Goal: Task Accomplishment & Management: Complete application form

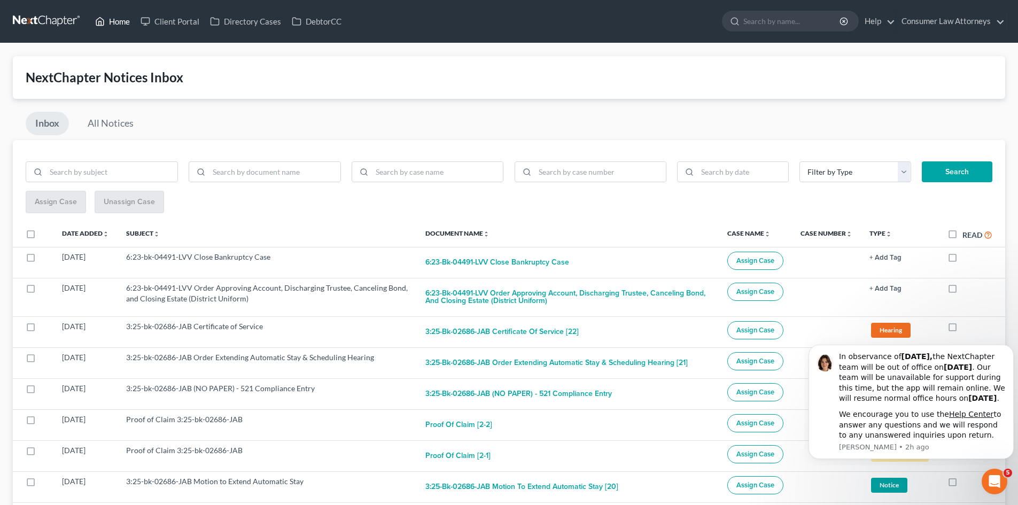
click at [118, 26] on link "Home" at bounding box center [112, 21] width 45 height 19
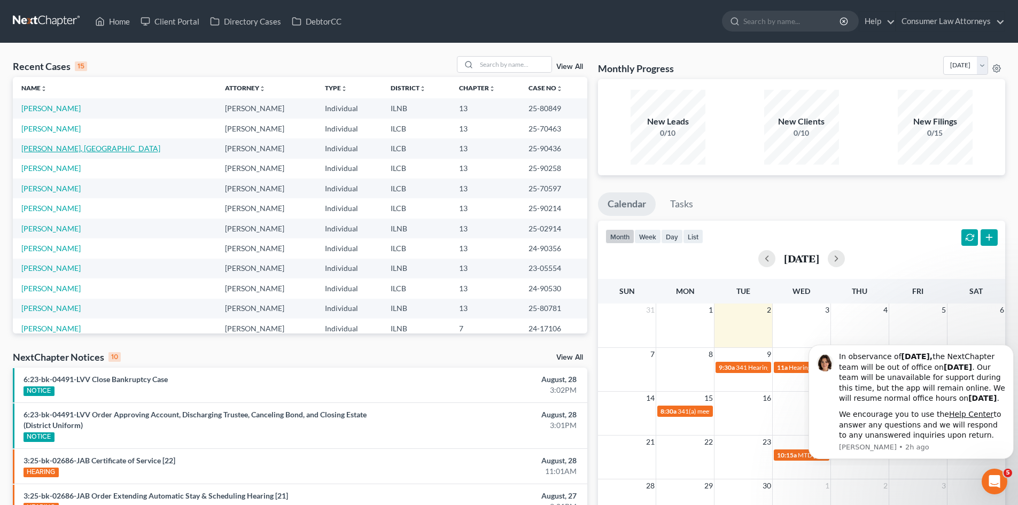
click at [50, 144] on link "[PERSON_NAME], [GEOGRAPHIC_DATA]" at bounding box center [90, 148] width 139 height 9
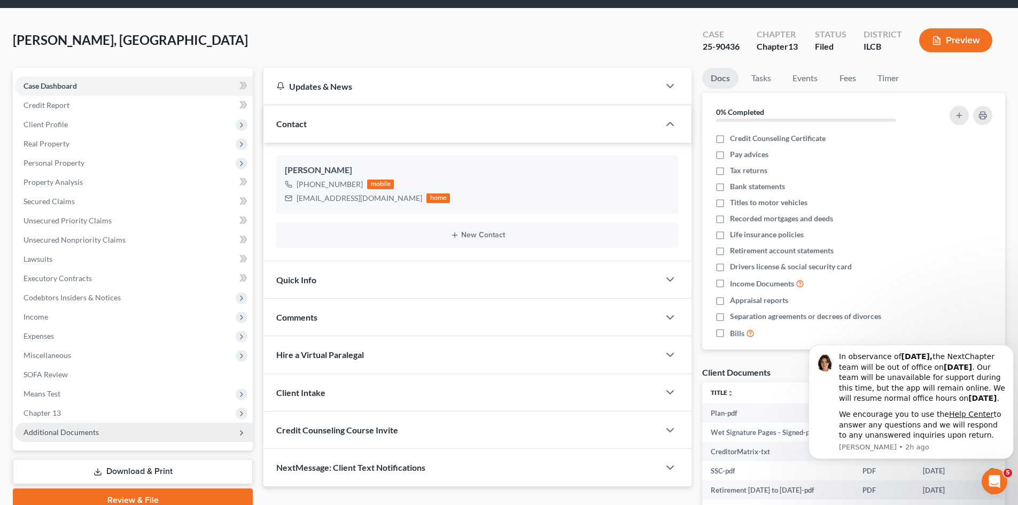
scroll to position [107, 0]
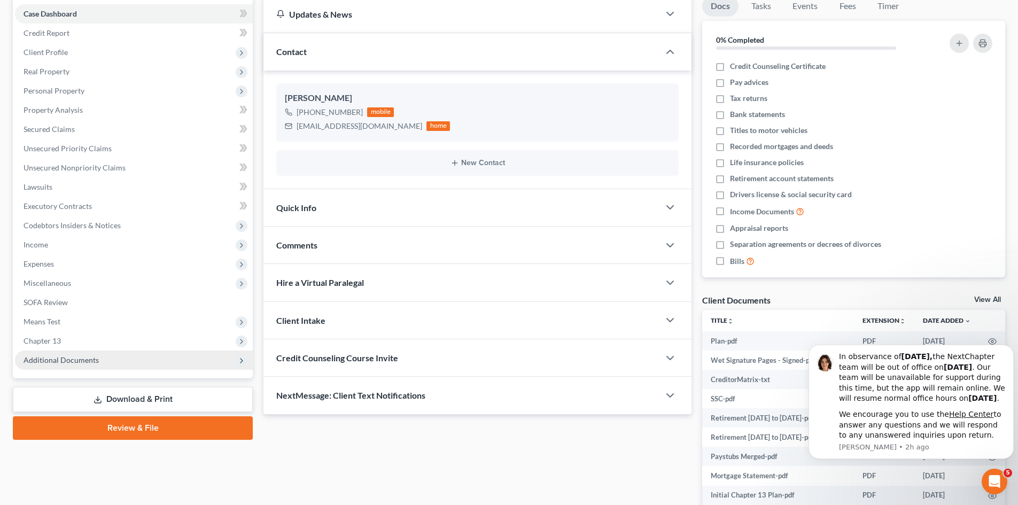
click at [66, 357] on span "Additional Documents" at bounding box center [61, 359] width 75 height 9
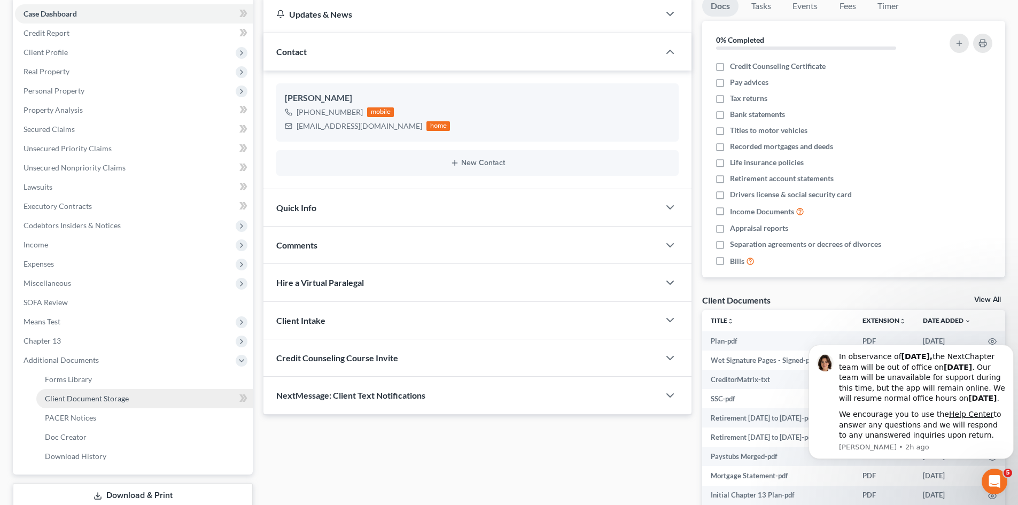
click at [112, 395] on span "Client Document Storage" at bounding box center [87, 398] width 84 height 9
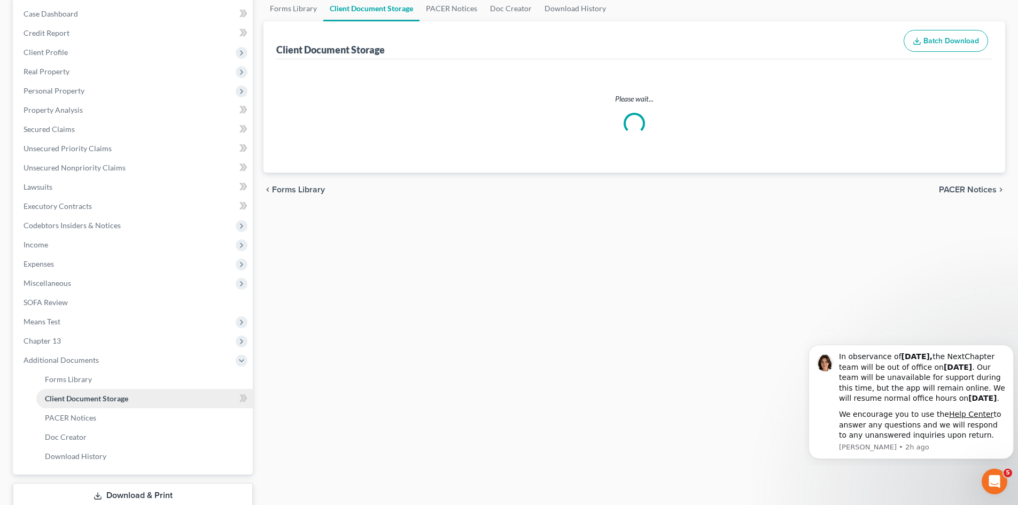
scroll to position [33, 0]
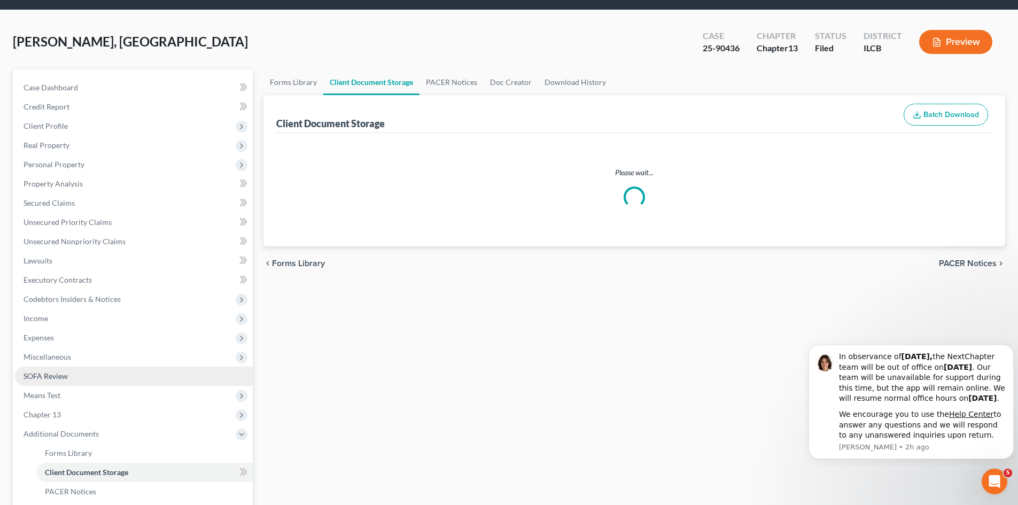
select select "0"
select select "1"
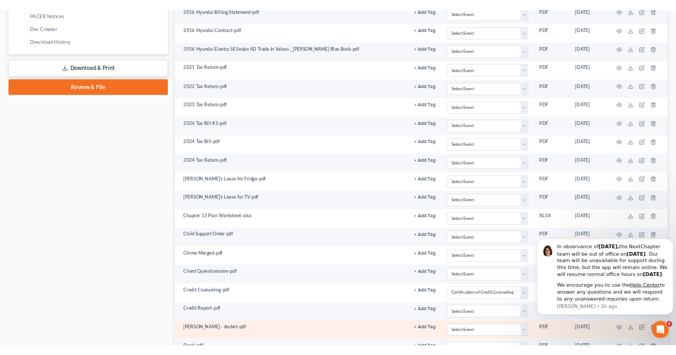
scroll to position [481, 0]
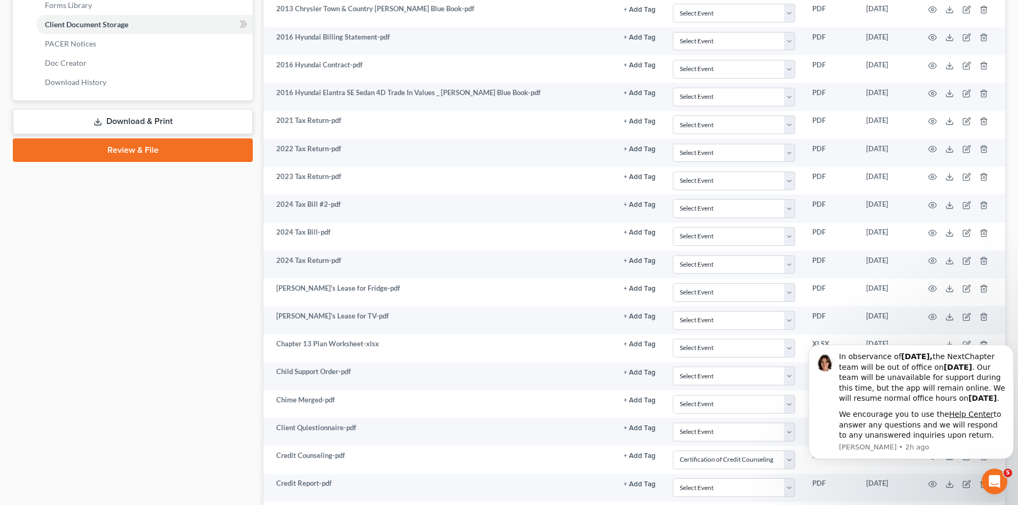
click at [43, 403] on div "Case Dashboard Payments Invoices Payments Payments Credit Report Client Profile" at bounding box center [132, 250] width 251 height 1257
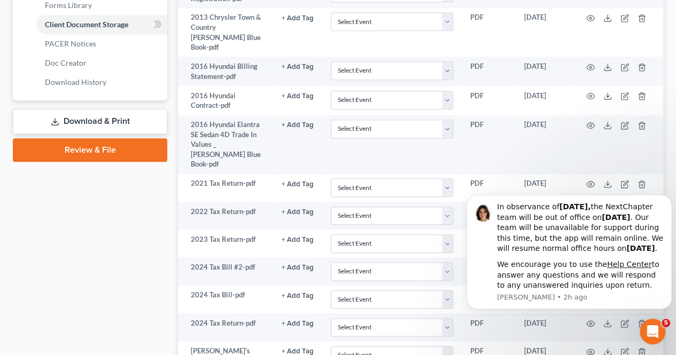
click at [124, 283] on div "Case Dashboard Payments Invoices Payments Payments Credit Report Client Profile" at bounding box center [89, 289] width 165 height 1334
drag, startPoint x: 579, startPoint y: 237, endPoint x: 625, endPoint y: 231, distance: 46.9
click at [625, 231] on div "In observance of [DATE], the NextChapter team will be out of office [DATE][DATE…" at bounding box center [580, 228] width 167 height 52
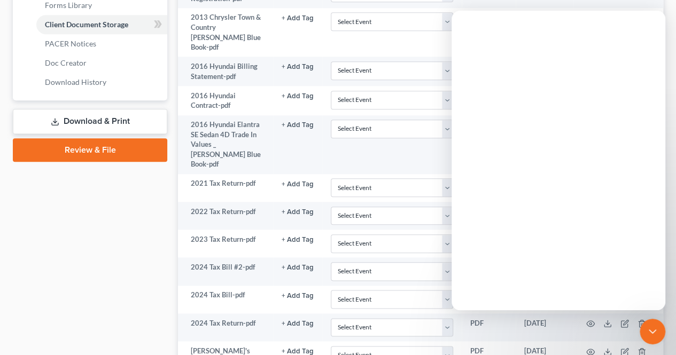
scroll to position [0, 0]
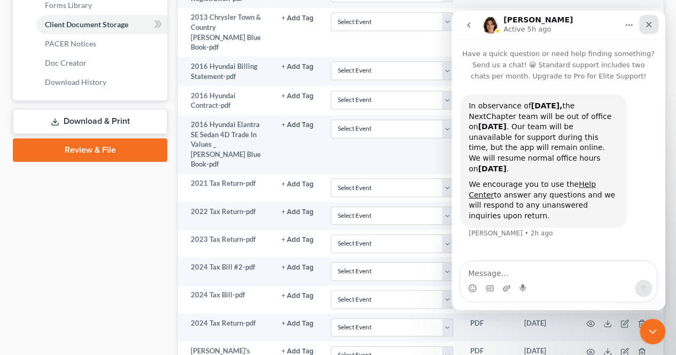
click at [651, 26] on icon "Close" at bounding box center [648, 24] width 9 height 9
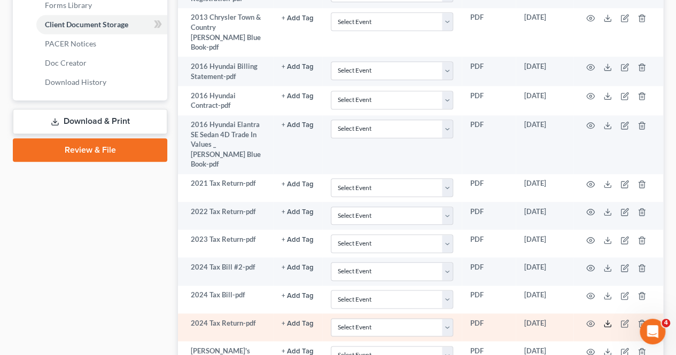
click at [610, 325] on icon at bounding box center [607, 326] width 6 height 2
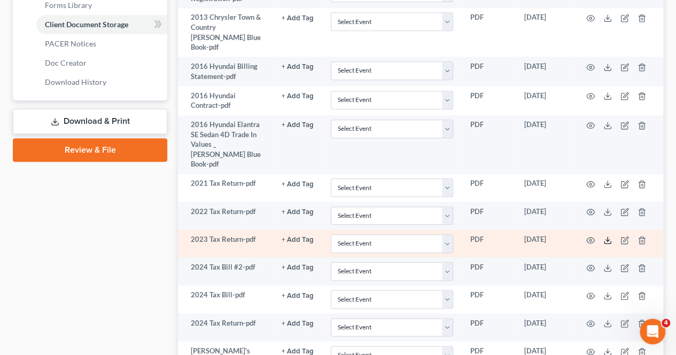
click at [606, 236] on icon at bounding box center [607, 240] width 9 height 9
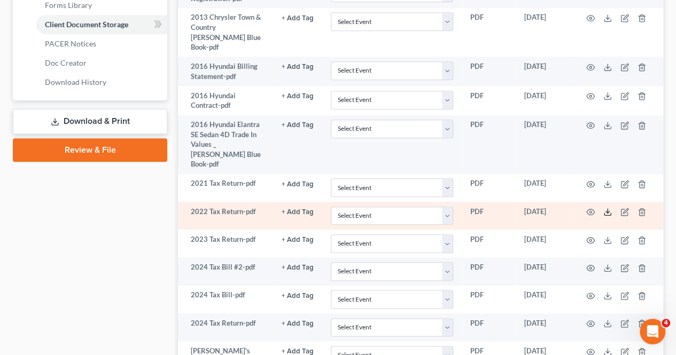
click at [606, 212] on polyline at bounding box center [608, 213] width 4 height 2
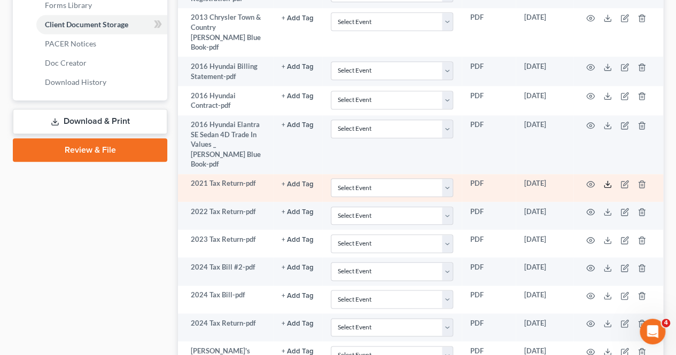
click at [605, 180] on icon at bounding box center [607, 184] width 9 height 9
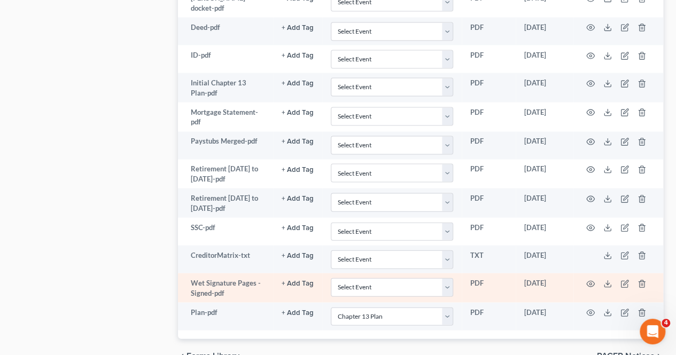
scroll to position [1068, 0]
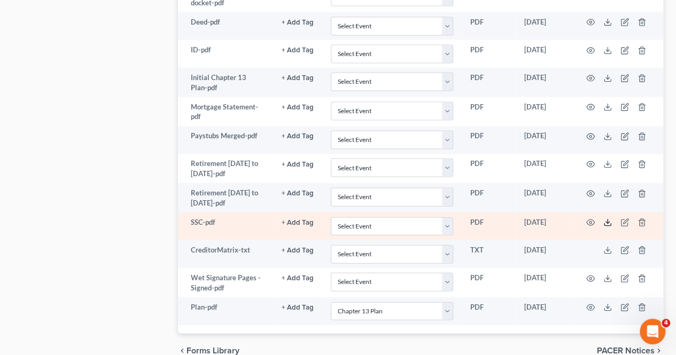
click at [607, 222] on polyline at bounding box center [608, 223] width 4 height 2
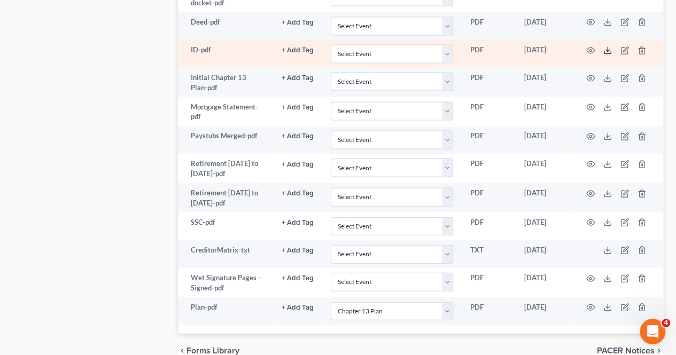
click at [607, 48] on line at bounding box center [607, 50] width 0 height 4
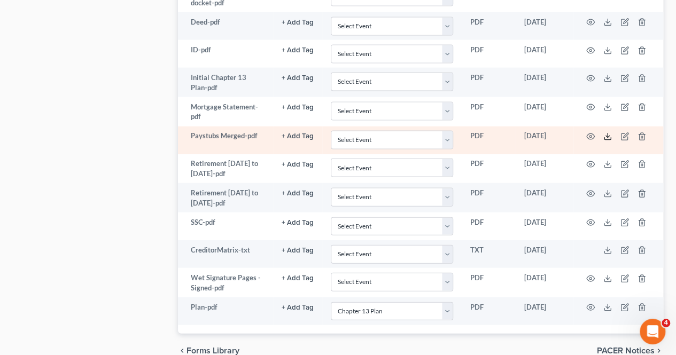
click at [606, 132] on icon at bounding box center [607, 136] width 9 height 9
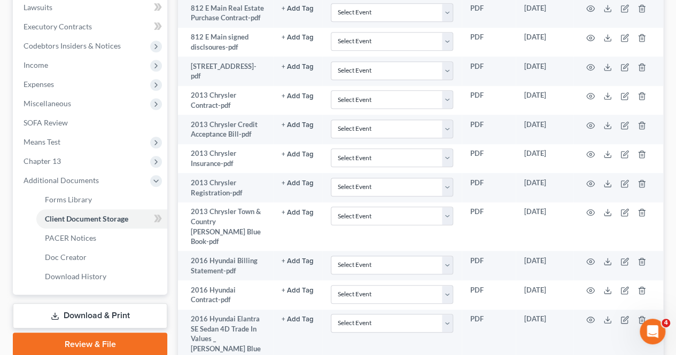
scroll to position [0, 0]
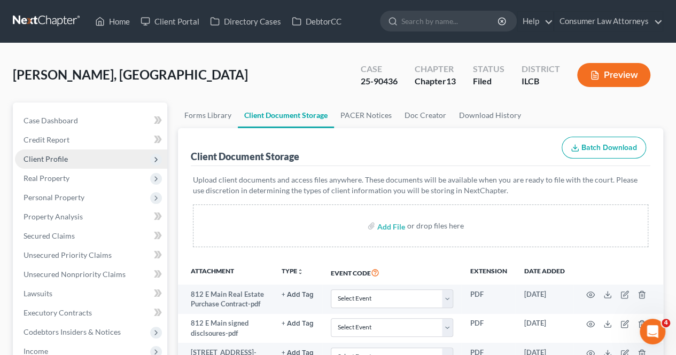
drag, startPoint x: 51, startPoint y: 161, endPoint x: 57, endPoint y: 162, distance: 5.4
click at [52, 161] on span "Client Profile" at bounding box center [46, 158] width 44 height 9
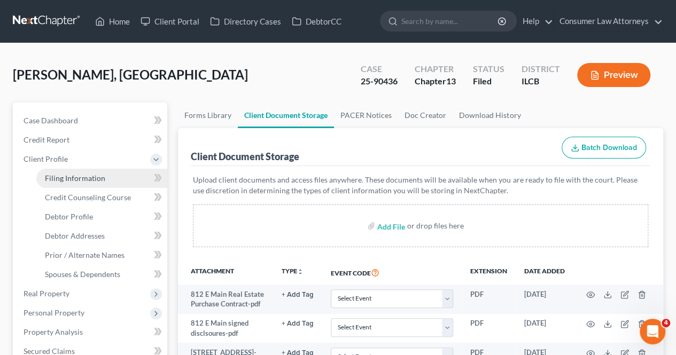
click at [87, 175] on span "Filing Information" at bounding box center [75, 178] width 60 height 9
select select "1"
select select "0"
select select "3"
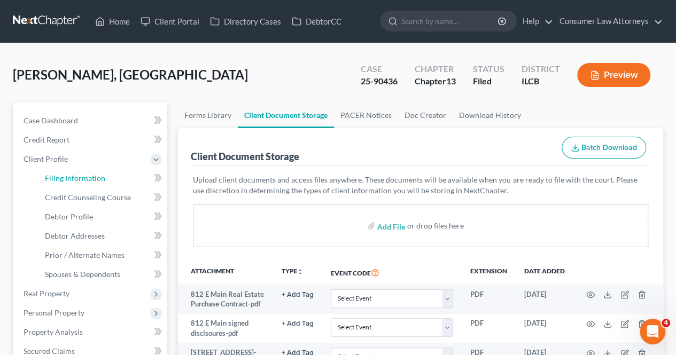
select select "14"
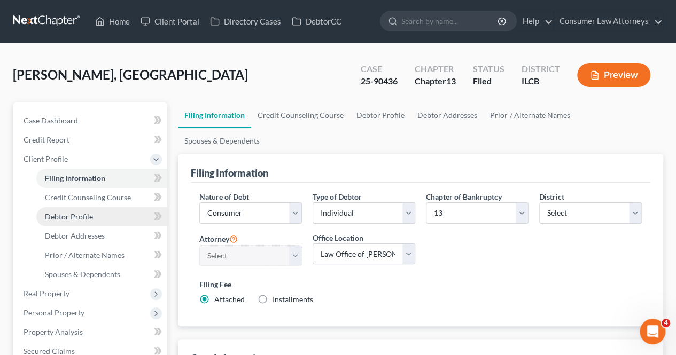
click at [61, 216] on span "Debtor Profile" at bounding box center [69, 216] width 48 height 9
select select "0"
select select "6"
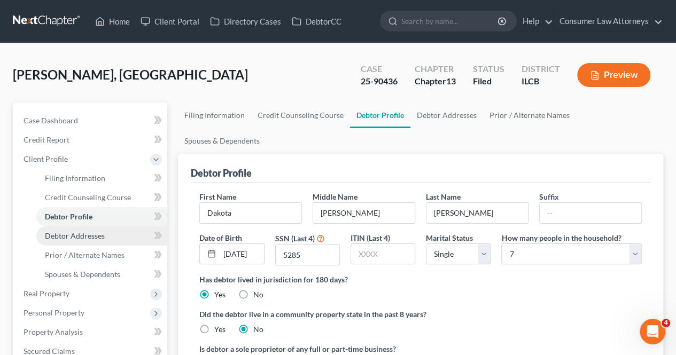
click at [72, 236] on span "Debtor Addresses" at bounding box center [75, 235] width 60 height 9
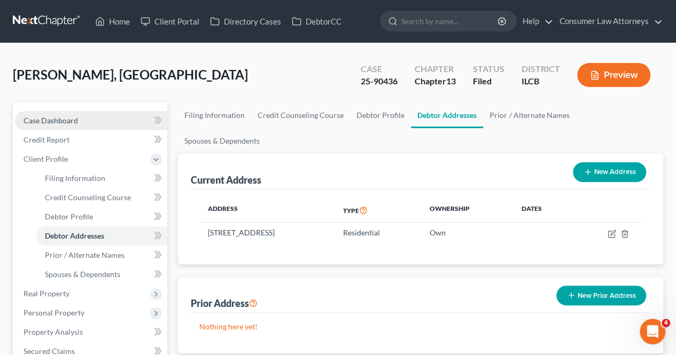
click at [71, 120] on span "Case Dashboard" at bounding box center [51, 120] width 54 height 9
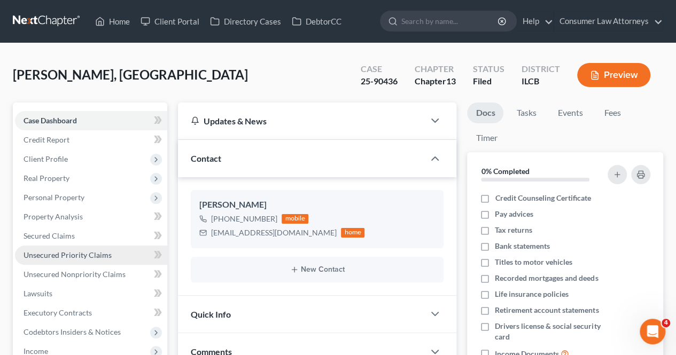
click at [41, 261] on link "Unsecured Priority Claims" at bounding box center [91, 255] width 152 height 19
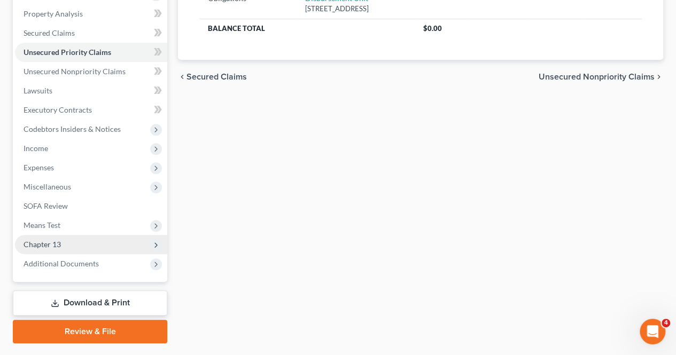
scroll to position [214, 0]
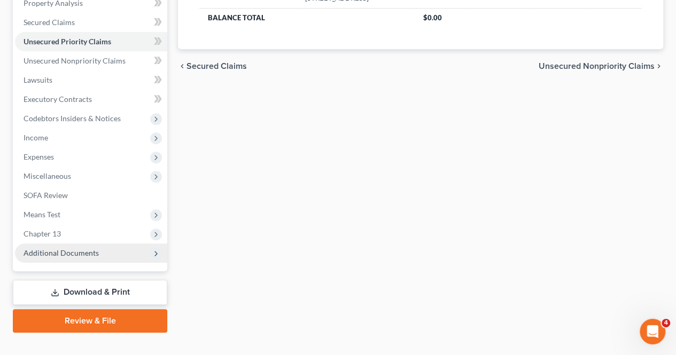
click at [93, 254] on span "Additional Documents" at bounding box center [61, 252] width 75 height 9
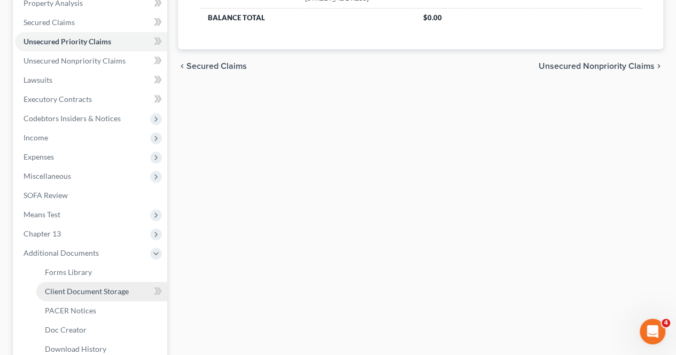
click at [109, 292] on span "Client Document Storage" at bounding box center [87, 291] width 84 height 9
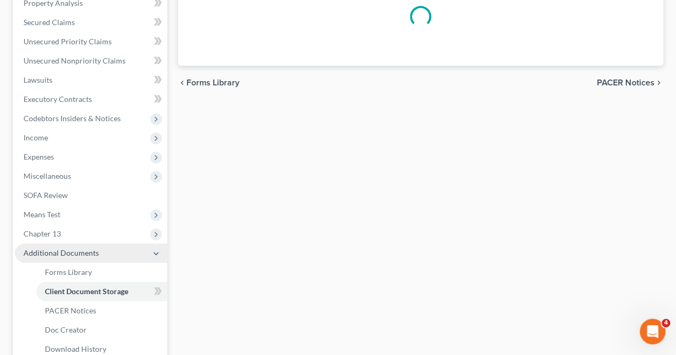
scroll to position [99, 0]
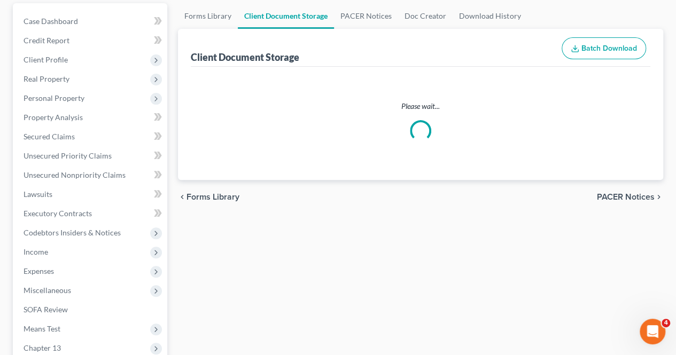
select select "0"
select select "1"
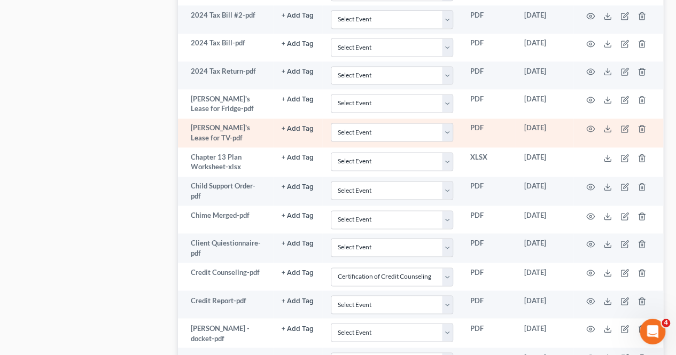
scroll to position [748, 0]
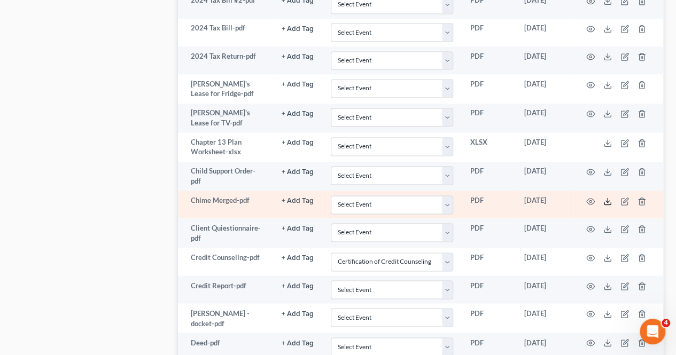
click at [606, 197] on icon at bounding box center [607, 201] width 9 height 9
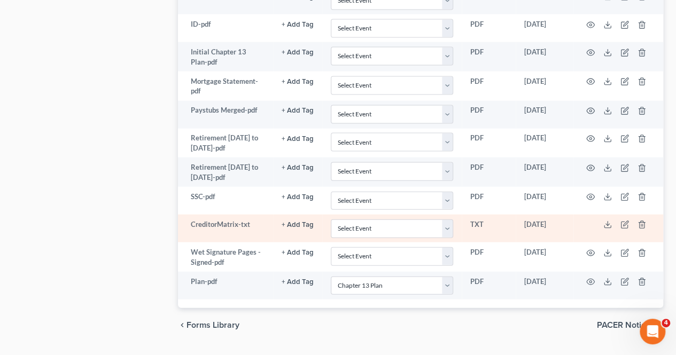
scroll to position [1101, 0]
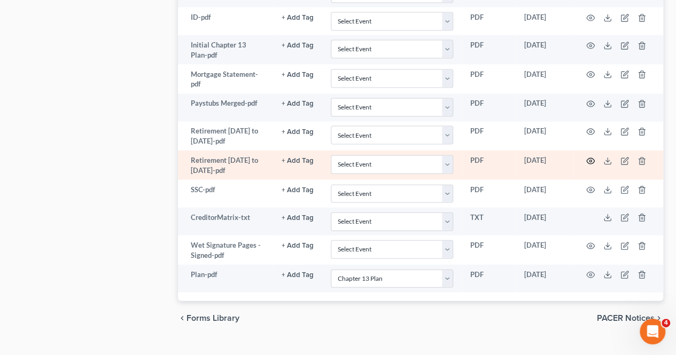
click at [591, 157] on icon "button" at bounding box center [590, 161] width 9 height 9
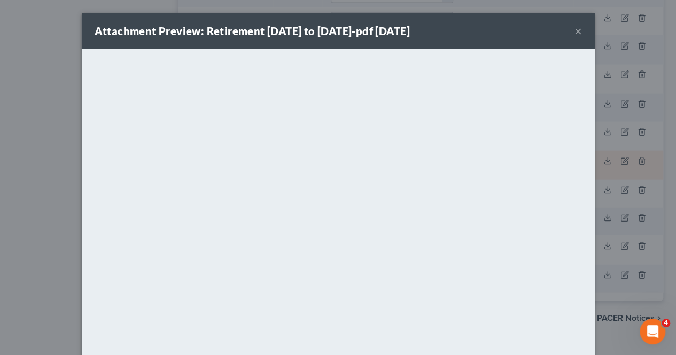
scroll to position [1076, 0]
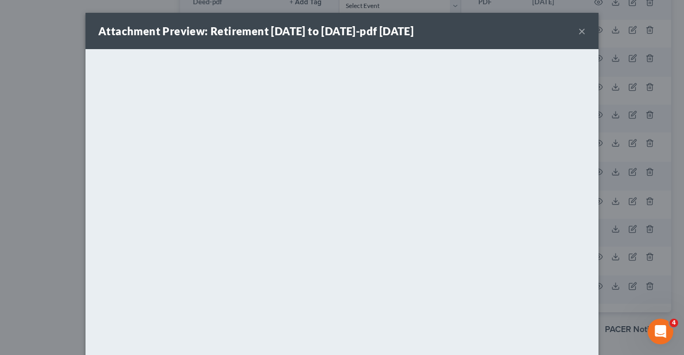
click at [578, 31] on button "×" at bounding box center [581, 31] width 7 height 13
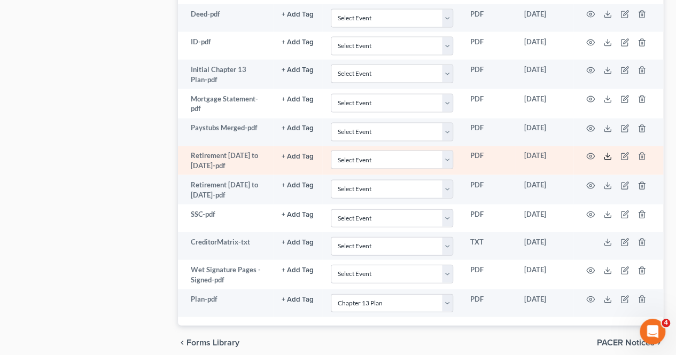
click at [606, 152] on icon at bounding box center [607, 156] width 9 height 9
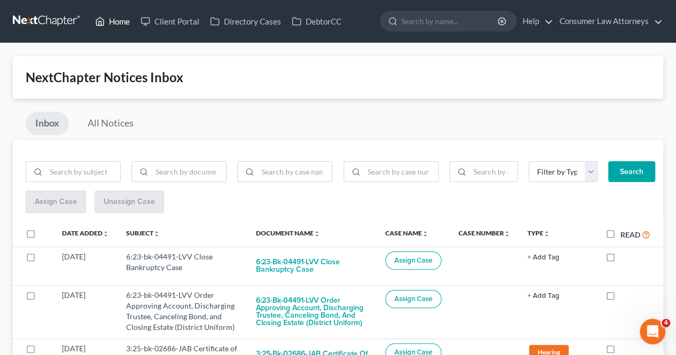
click at [111, 19] on link "Home" at bounding box center [112, 21] width 45 height 19
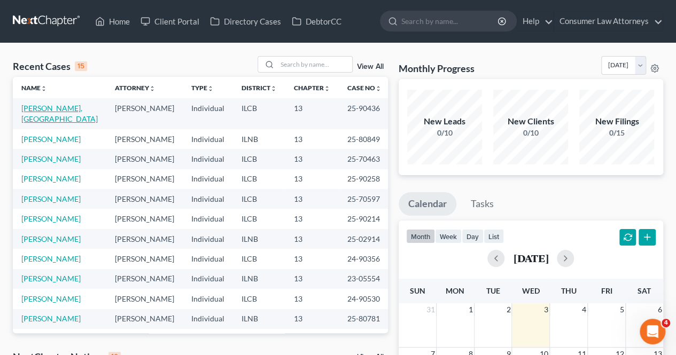
click at [66, 110] on link "[PERSON_NAME], [GEOGRAPHIC_DATA]" at bounding box center [59, 114] width 76 height 20
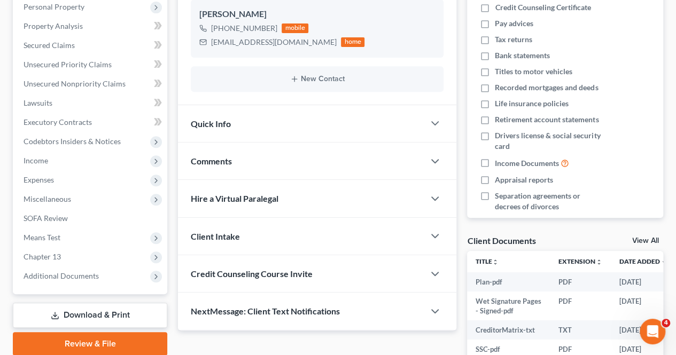
scroll to position [214, 0]
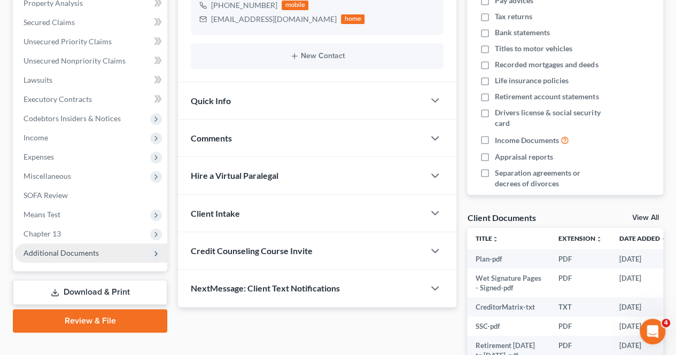
click at [57, 261] on span "Additional Documents" at bounding box center [91, 253] width 152 height 19
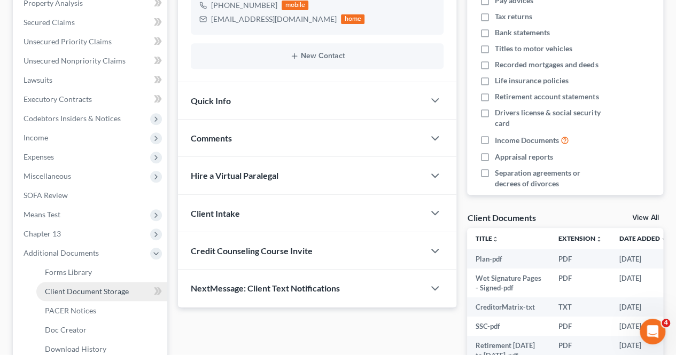
click at [85, 293] on span "Client Document Storage" at bounding box center [87, 291] width 84 height 9
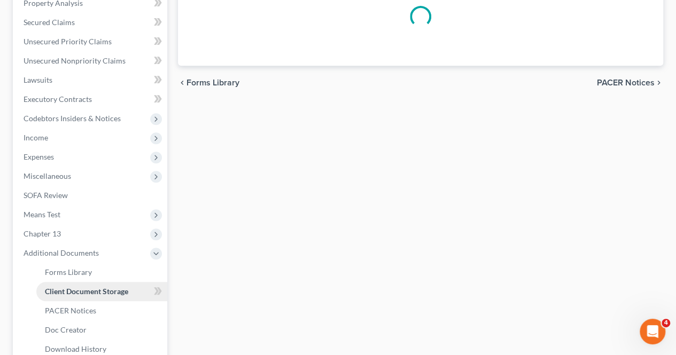
scroll to position [190, 0]
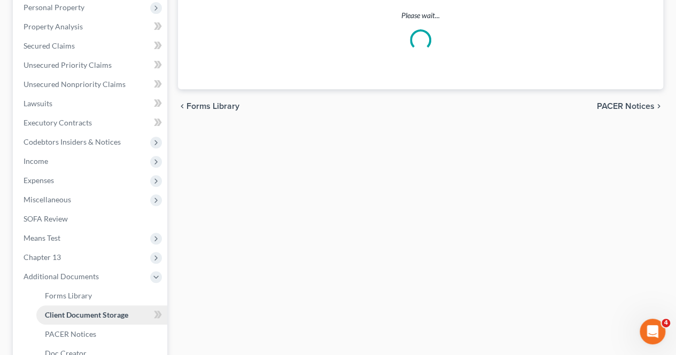
select select "0"
select select "1"
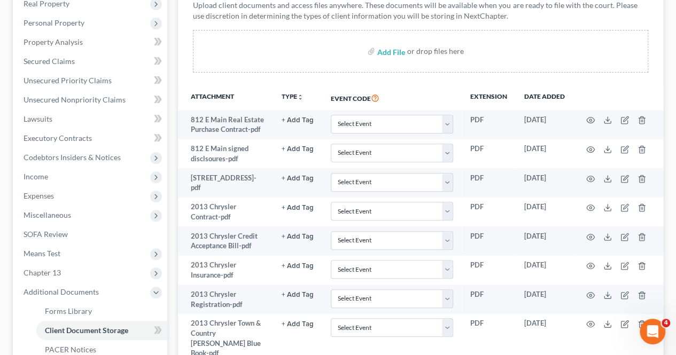
scroll to position [173, 0]
